Goal: Task Accomplishment & Management: Manage account settings

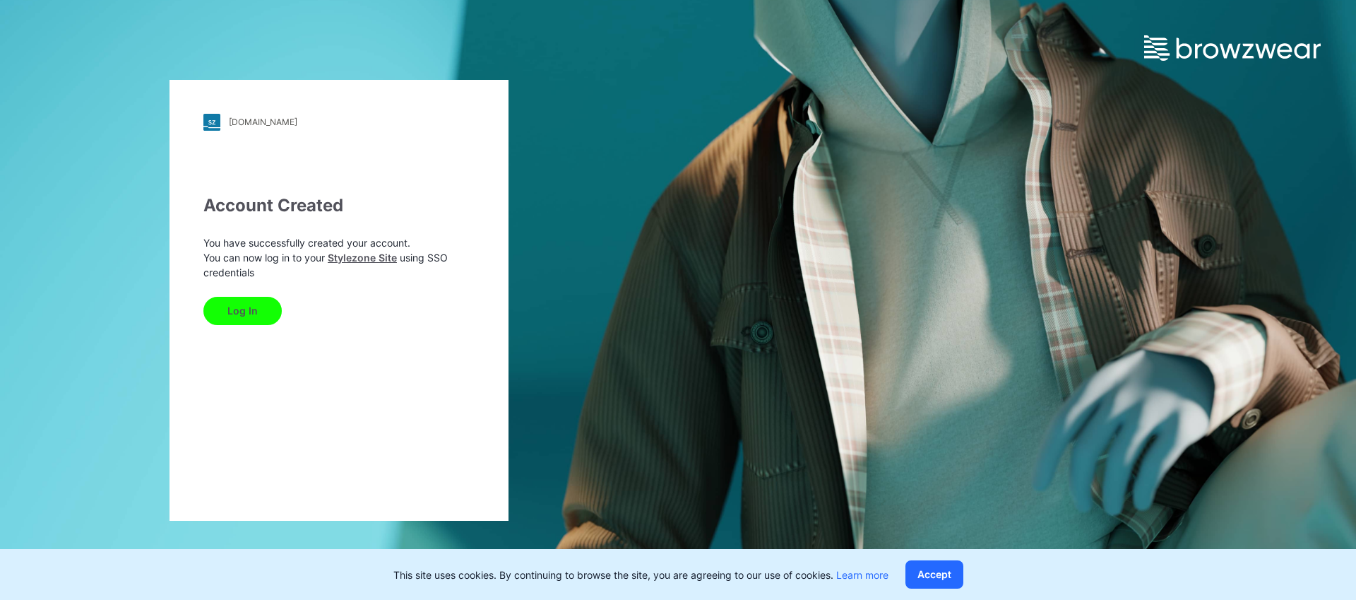
click at [263, 311] on button "Log In" at bounding box center [242, 311] width 78 height 28
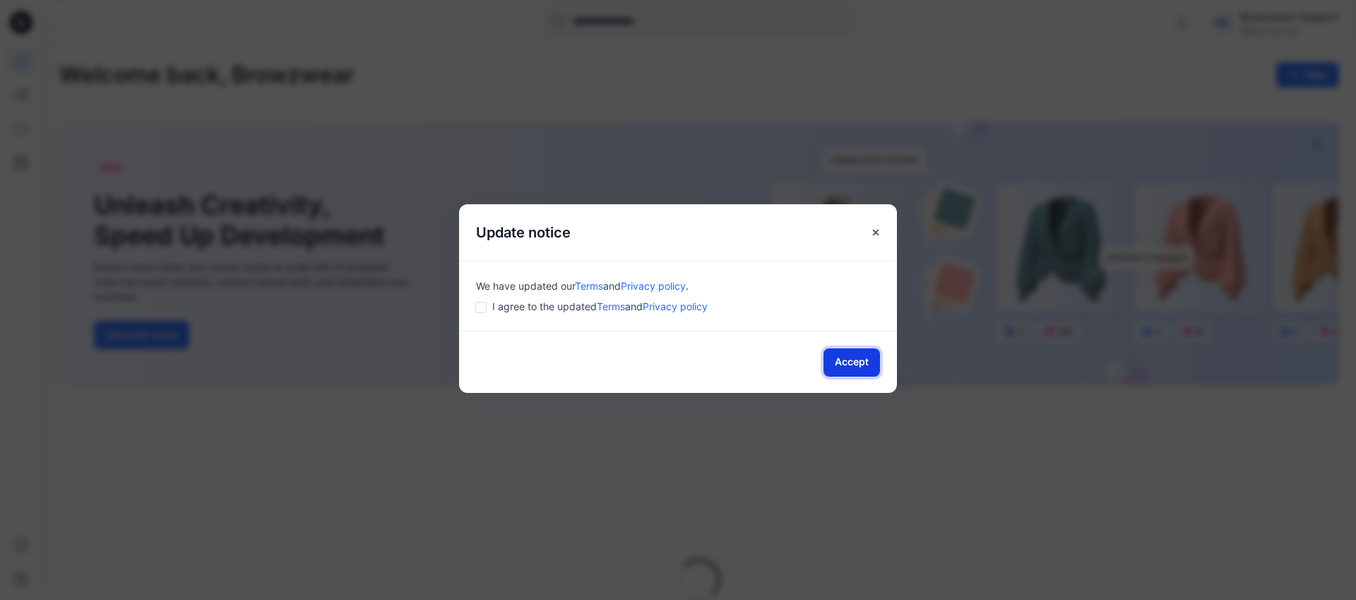
click at [840, 358] on button "Accept" at bounding box center [852, 362] width 57 height 28
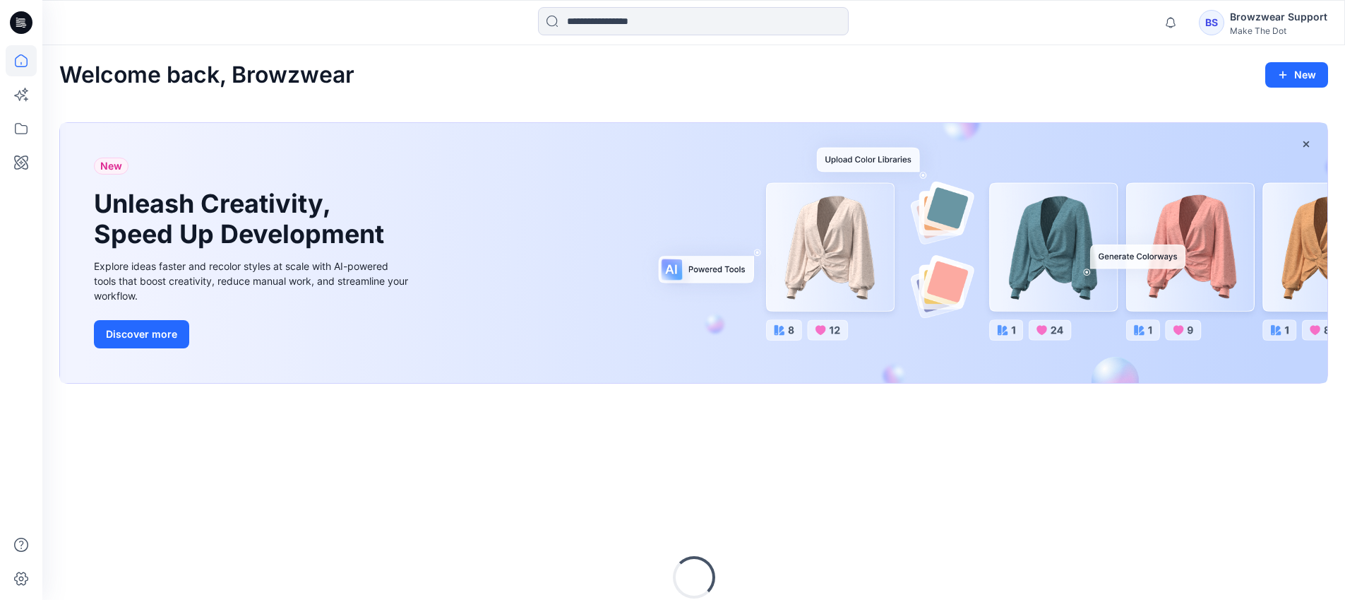
click at [1272, 33] on div "Make The Dot" at bounding box center [1278, 30] width 97 height 11
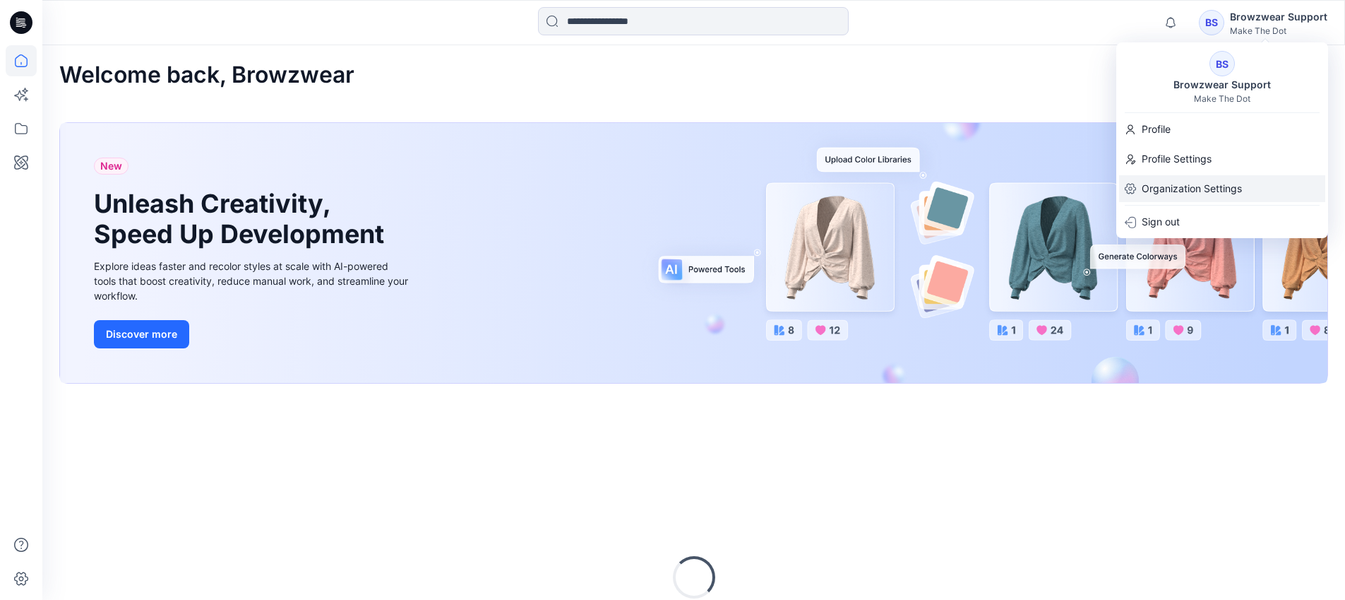
click at [1191, 182] on p "Organization Settings" at bounding box center [1192, 188] width 100 height 27
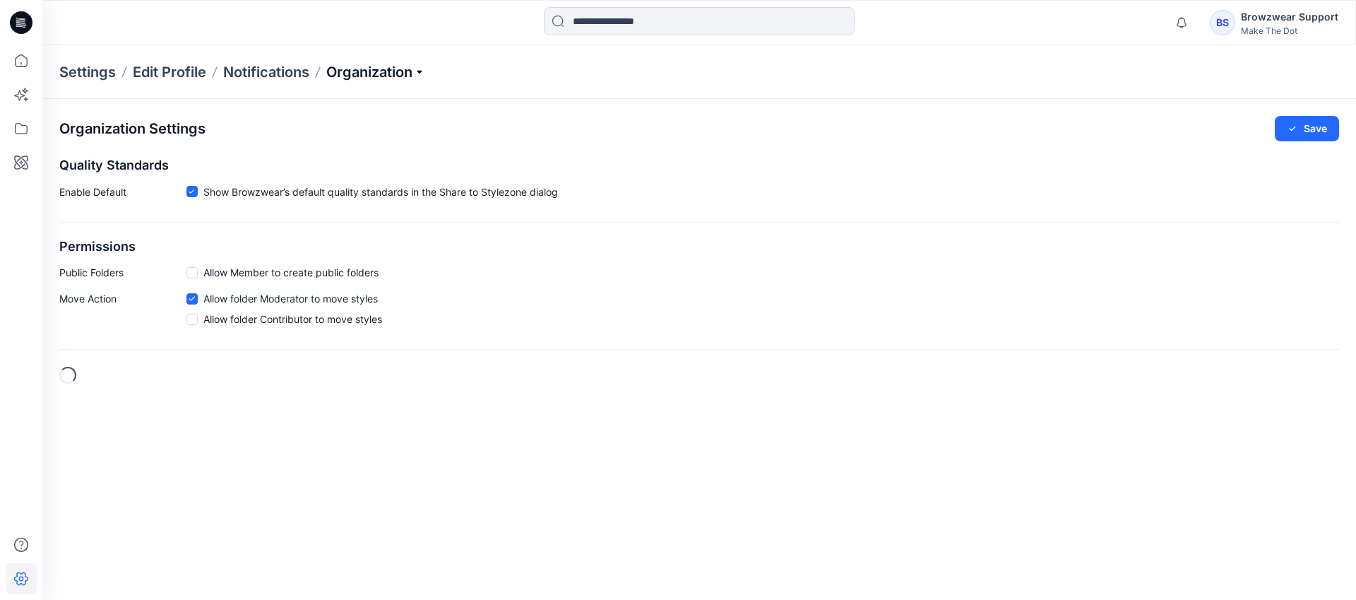
click at [372, 69] on p "Organization" at bounding box center [375, 72] width 99 height 20
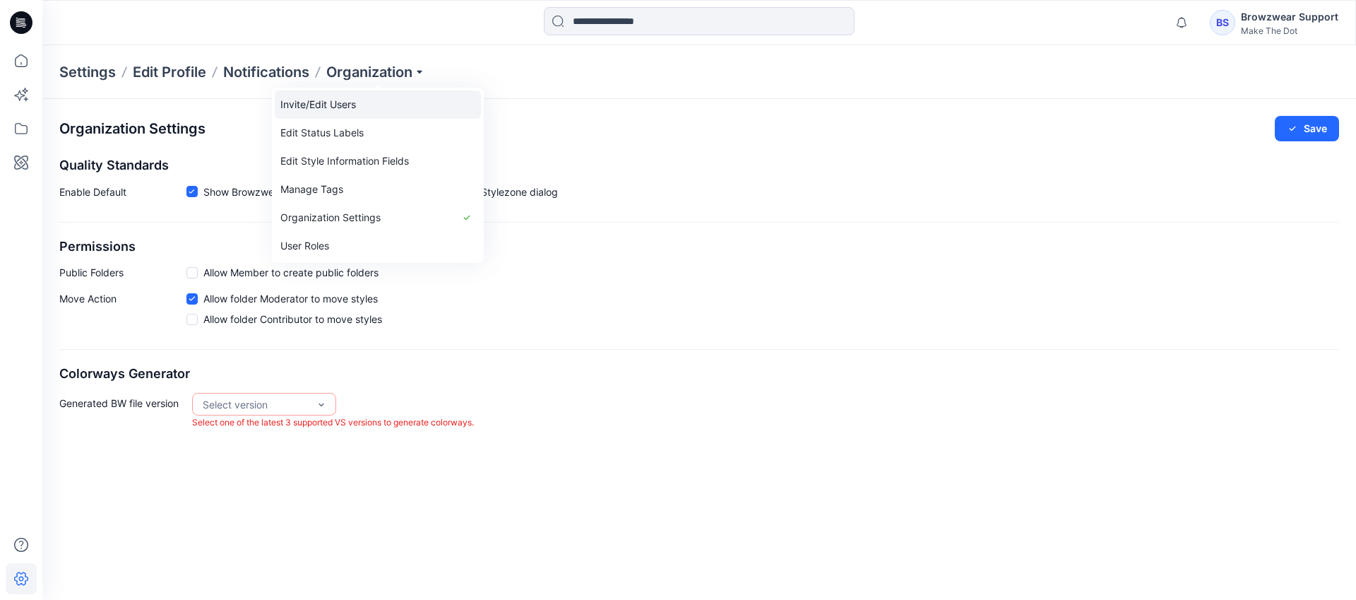
click at [367, 108] on link "Invite/Edit Users" at bounding box center [378, 104] width 206 height 28
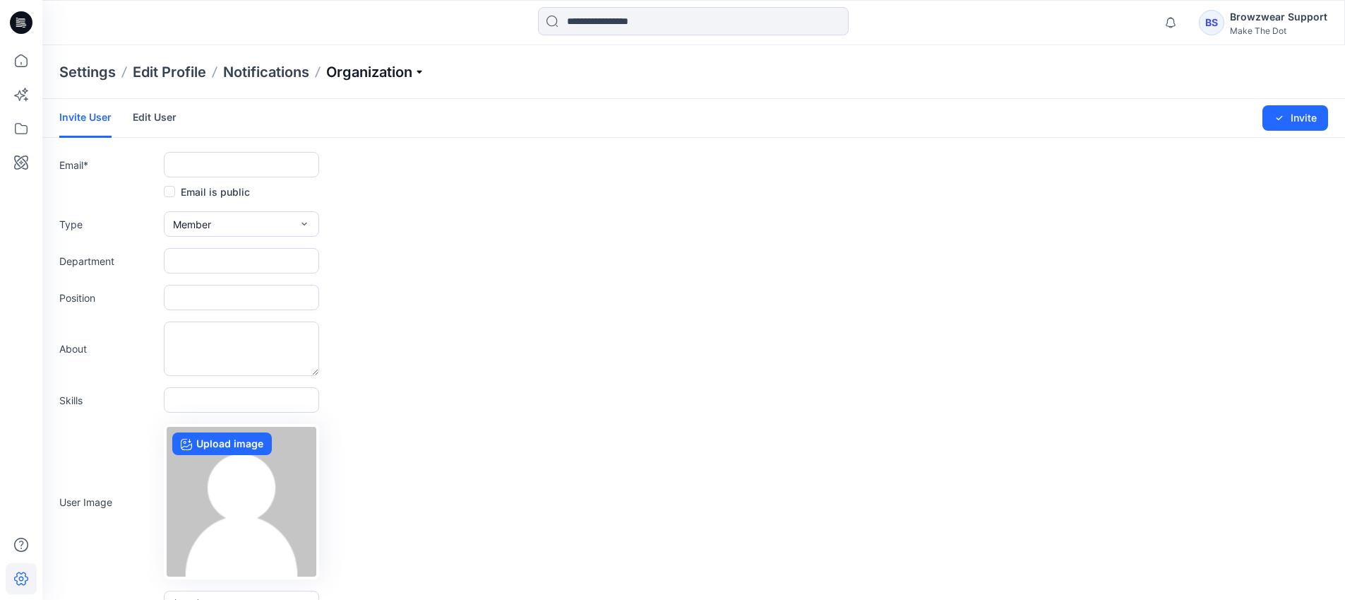
click at [347, 69] on p "Organization" at bounding box center [375, 72] width 99 height 20
click at [346, 210] on link "Organization Settings" at bounding box center [378, 217] width 206 height 28
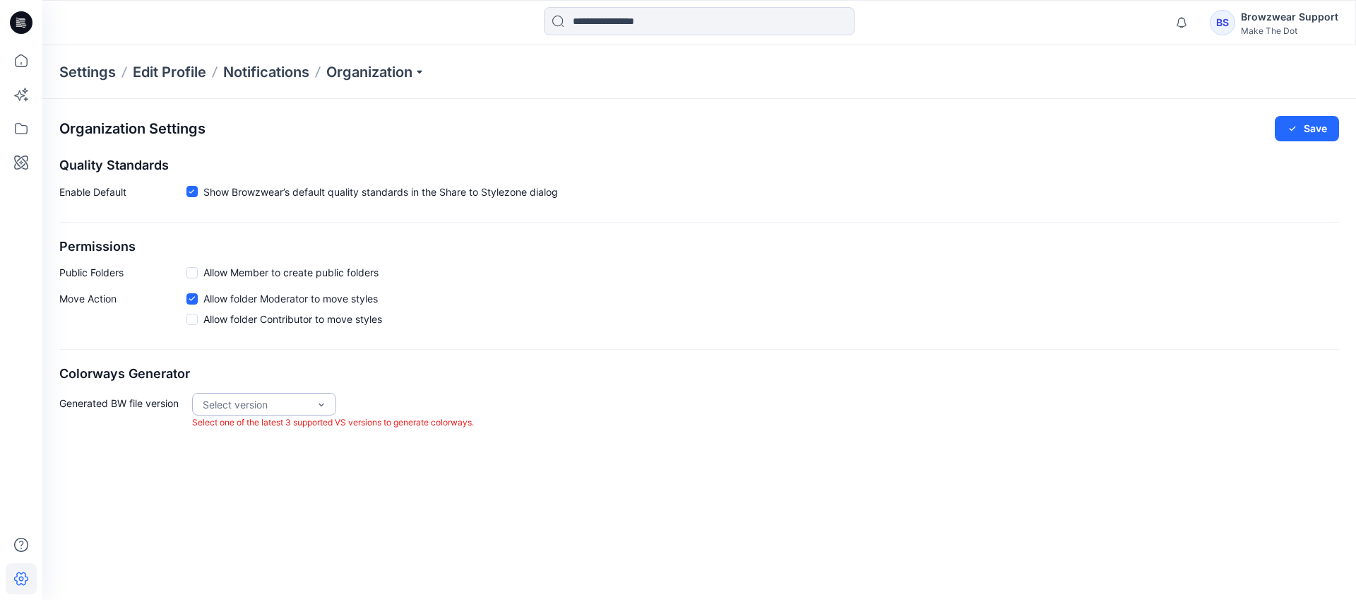
click at [242, 405] on div "Select version" at bounding box center [256, 404] width 106 height 15
click at [261, 440] on div "VS 2025.2" at bounding box center [264, 433] width 138 height 25
click at [264, 410] on div "VS 2025.2" at bounding box center [256, 404] width 106 height 15
click at [261, 456] on div "VS 2025.1" at bounding box center [264, 458] width 138 height 25
click at [376, 78] on p "Organization" at bounding box center [375, 72] width 99 height 20
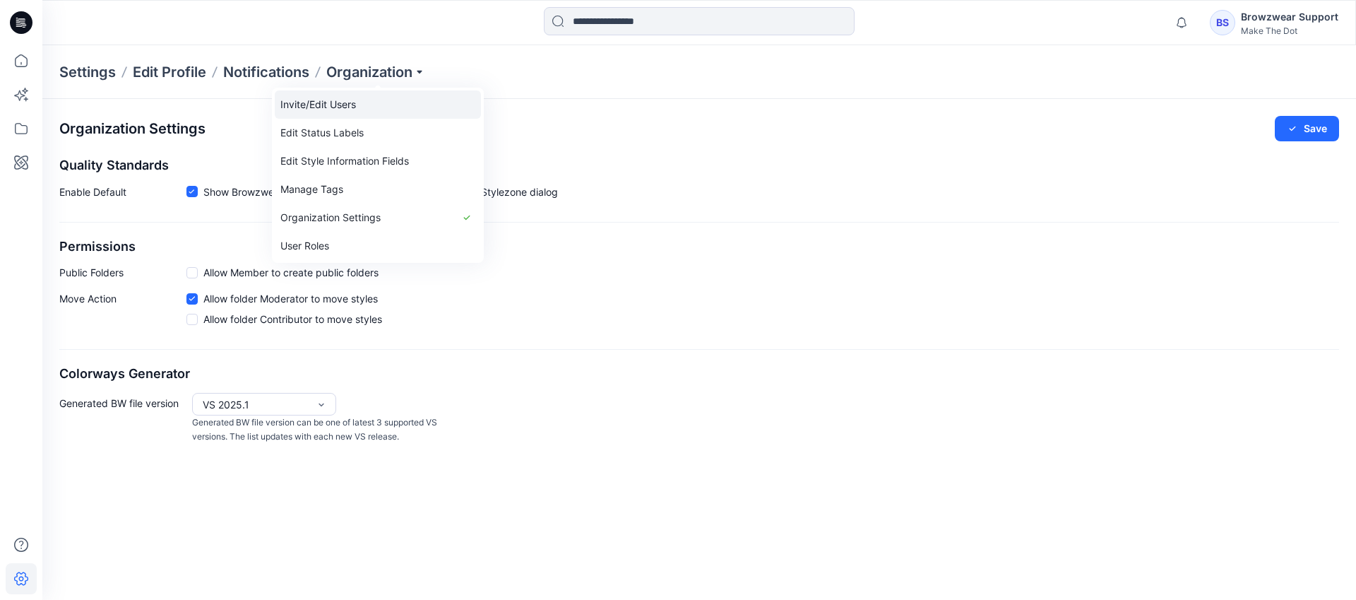
click at [379, 104] on link "Invite/Edit Users" at bounding box center [378, 104] width 206 height 28
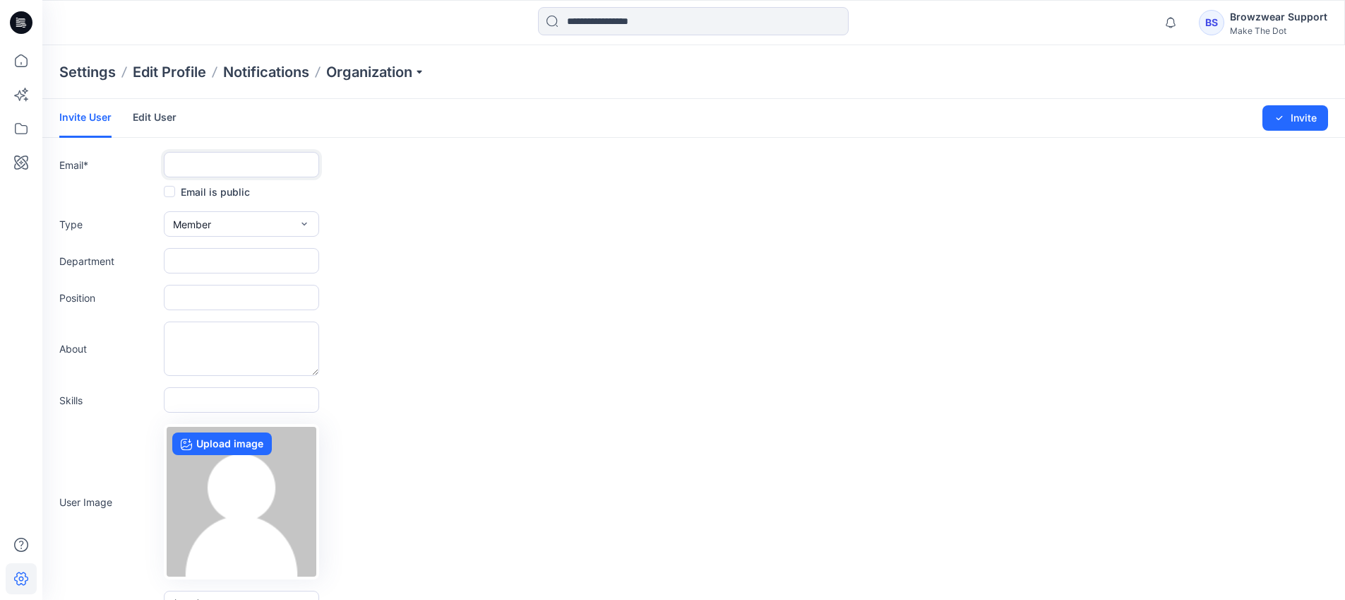
click at [203, 168] on input "text" at bounding box center [241, 164] width 155 height 25
paste input "**********"
type input "**********"
click at [230, 222] on button "Member" at bounding box center [241, 223] width 155 height 25
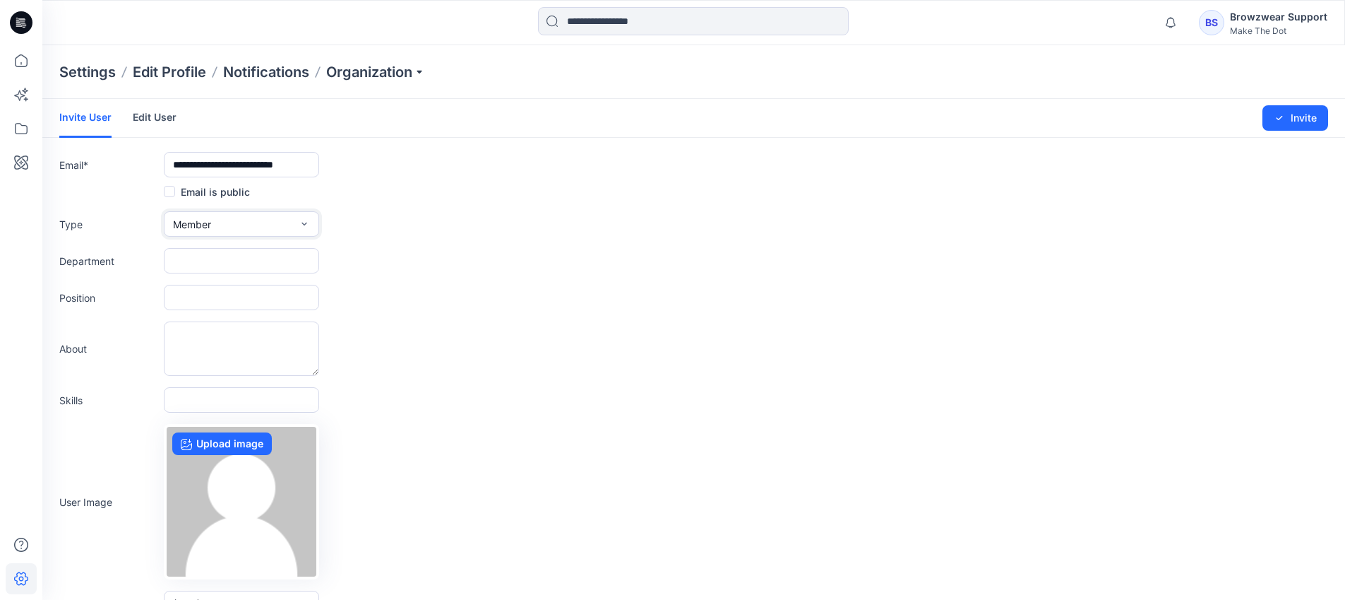
scroll to position [0, 0]
click at [220, 306] on button "Admin" at bounding box center [242, 313] width 150 height 28
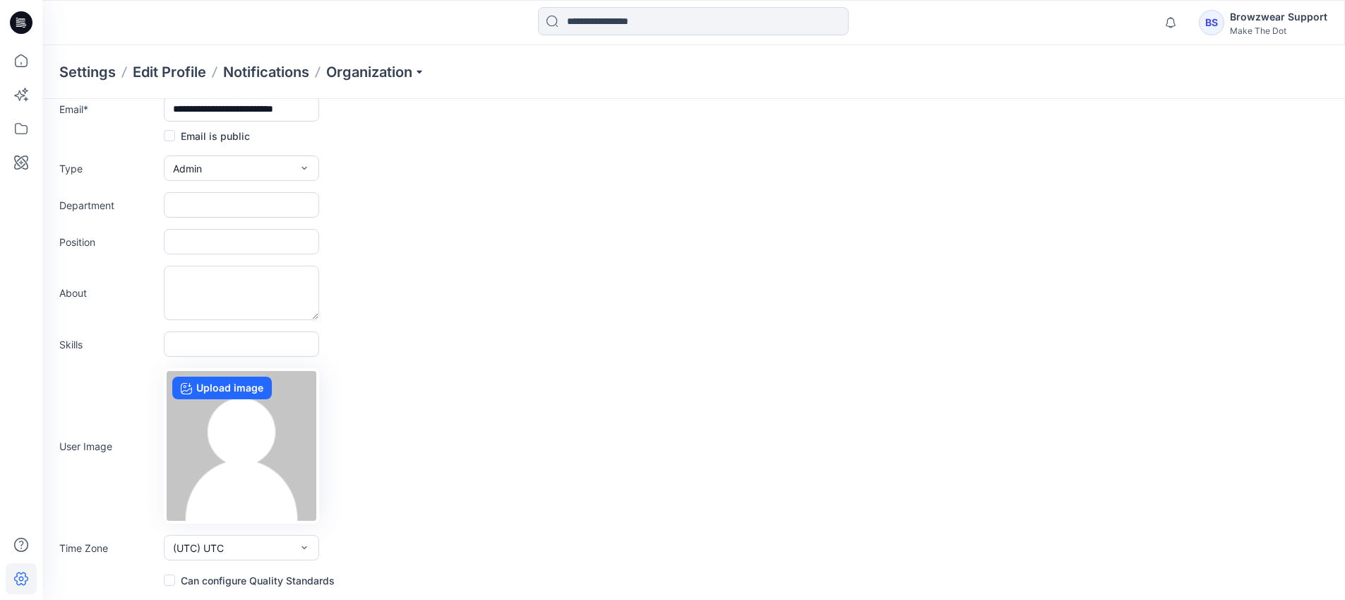
click at [174, 585] on label "Can configure Quality Standards" at bounding box center [249, 579] width 171 height 17
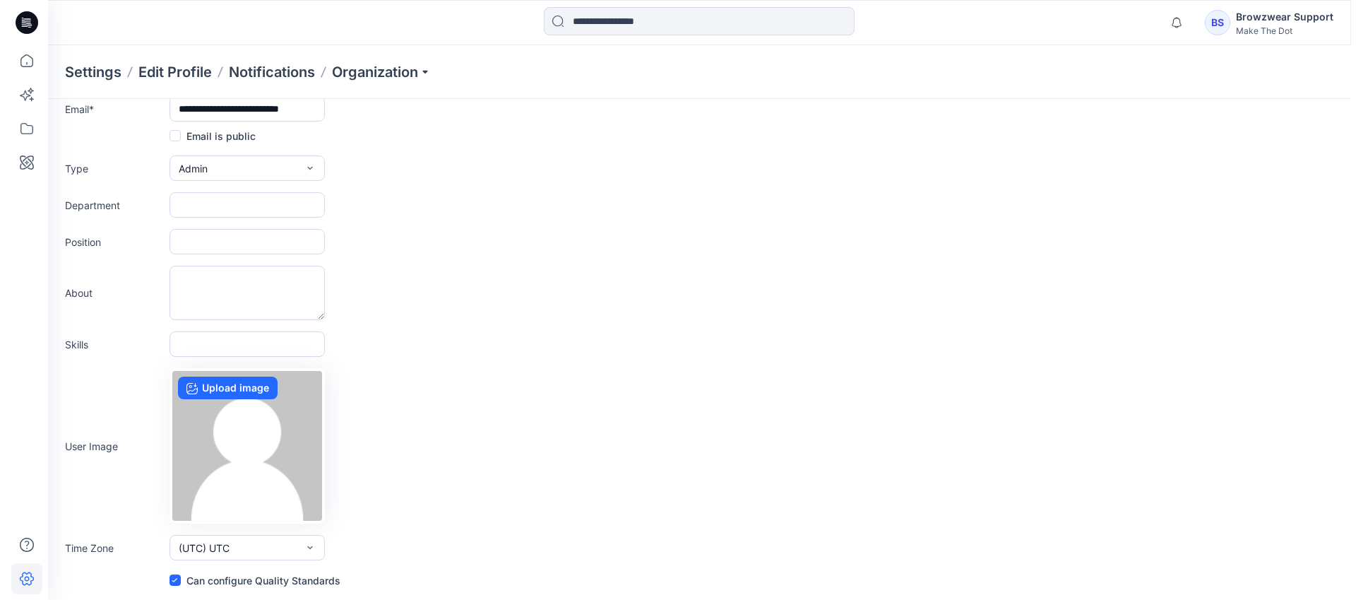
scroll to position [0, 0]
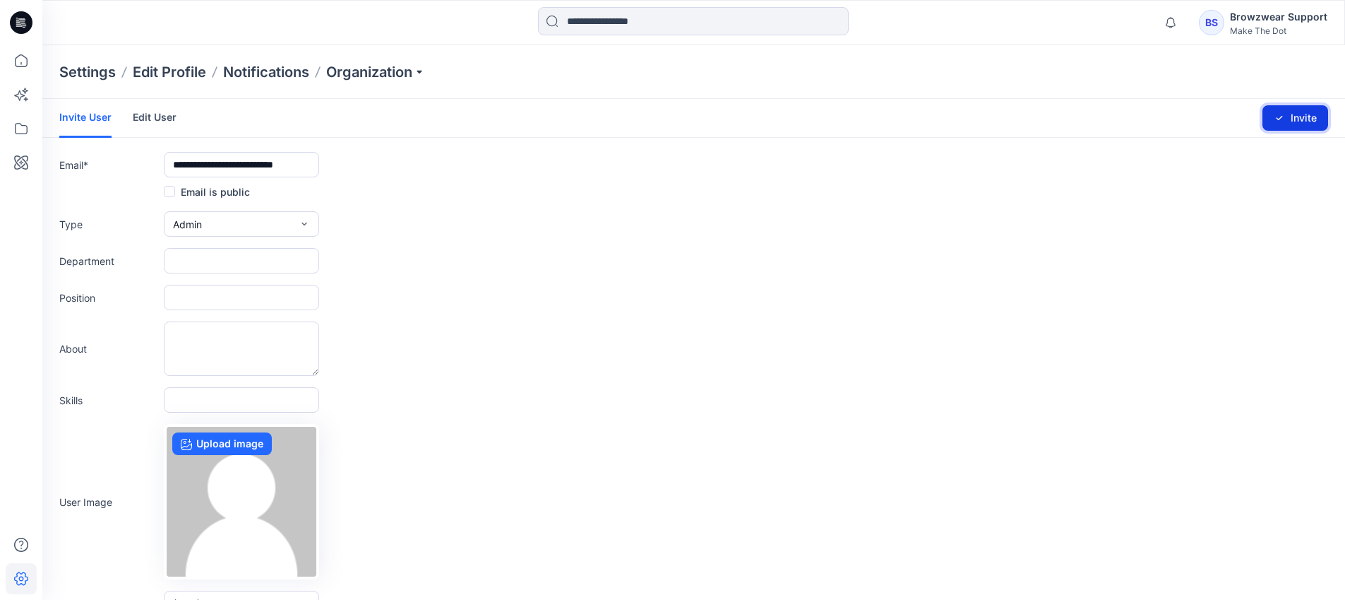
click at [1273, 120] on button "Invite" at bounding box center [1296, 117] width 66 height 25
